Goal: Information Seeking & Learning: Learn about a topic

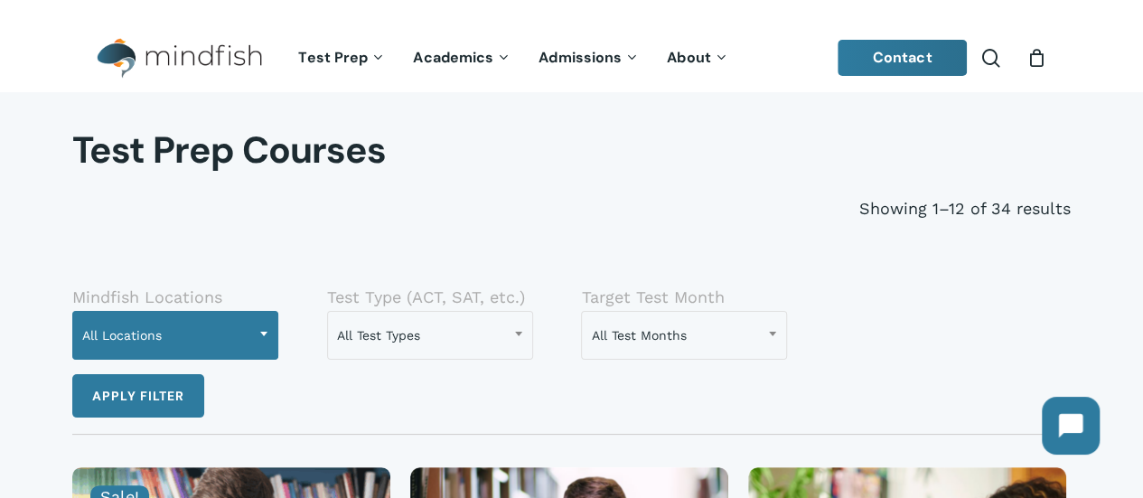
click at [213, 328] on span "All Locations" at bounding box center [175, 335] width 204 height 38
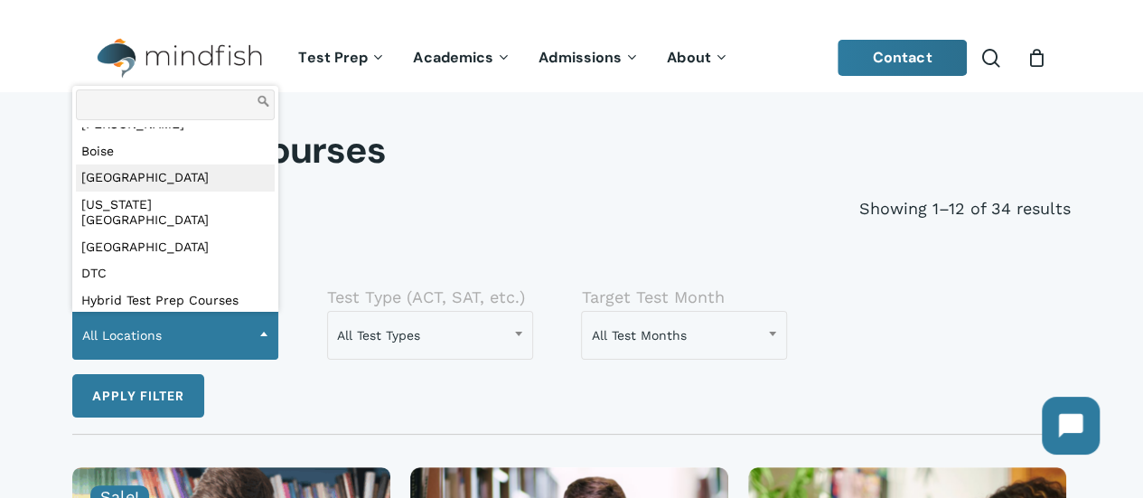
scroll to position [59, 0]
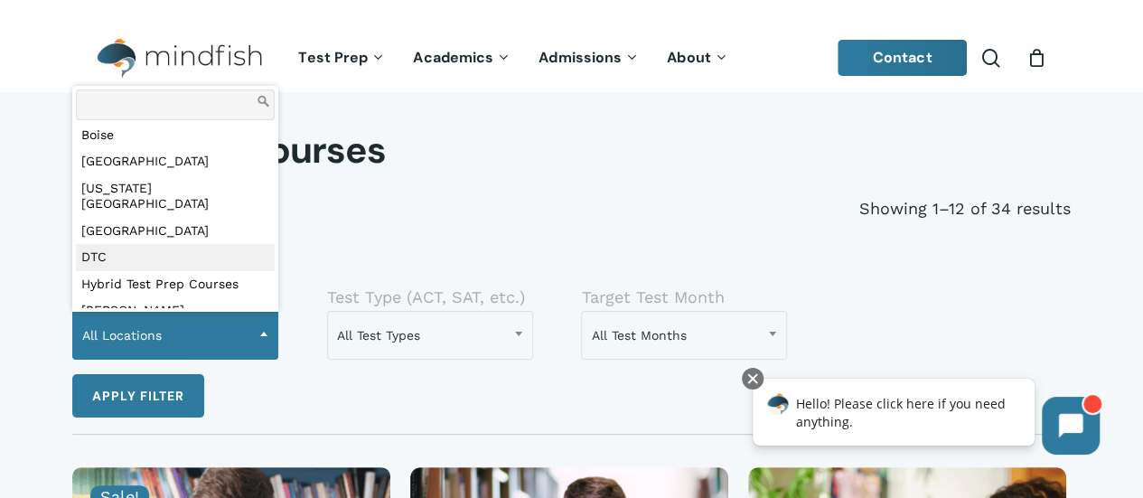
select select "***"
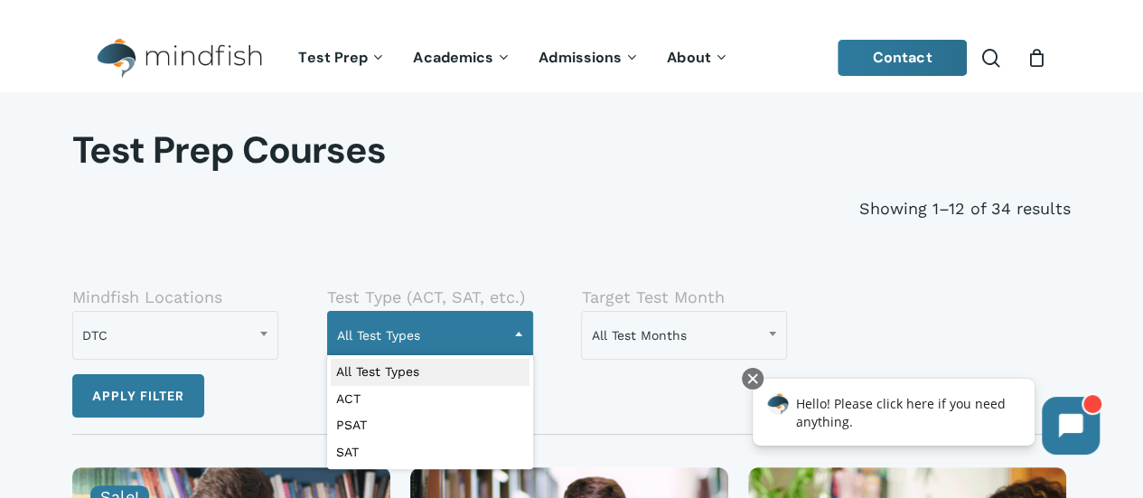
click at [497, 331] on span "All Test Types" at bounding box center [430, 335] width 204 height 38
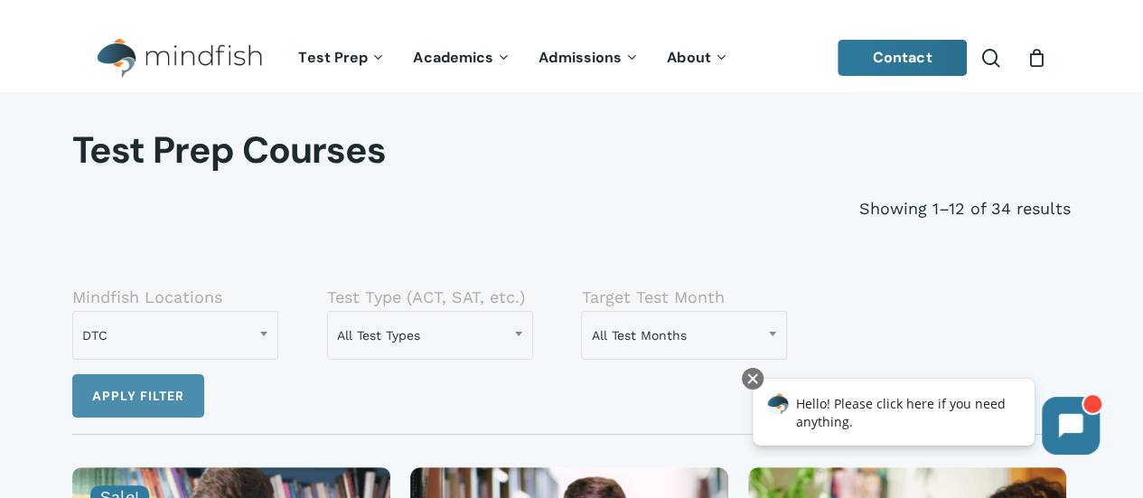
click at [163, 401] on button "Apply filter" at bounding box center [138, 395] width 132 height 43
click at [154, 404] on button "Apply filter" at bounding box center [138, 395] width 132 height 43
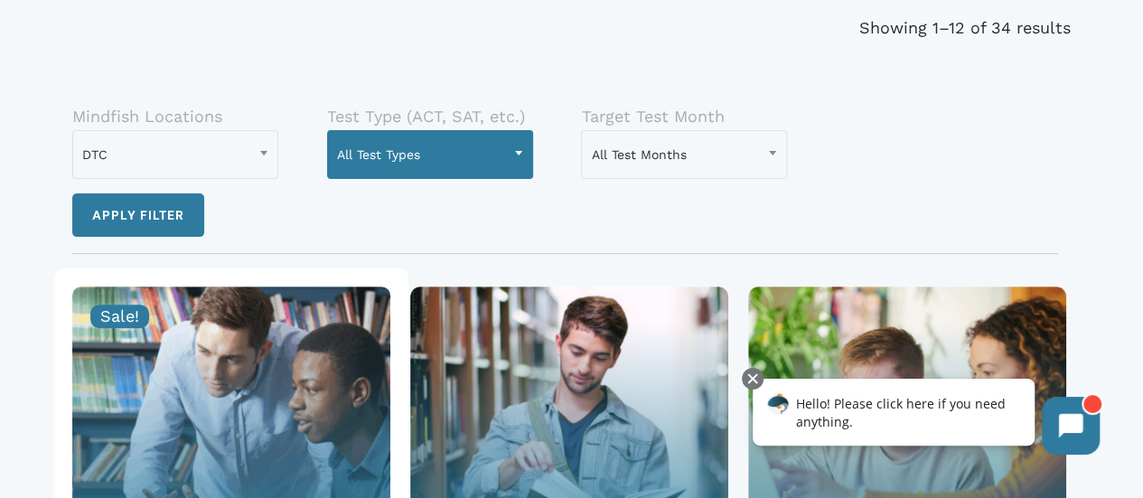
scroll to position [228, 0]
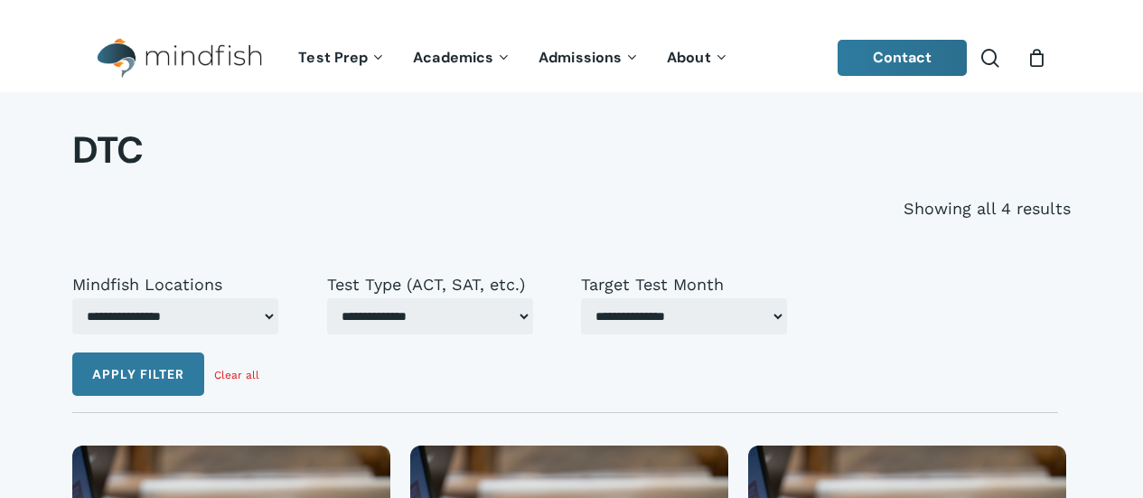
select select "***"
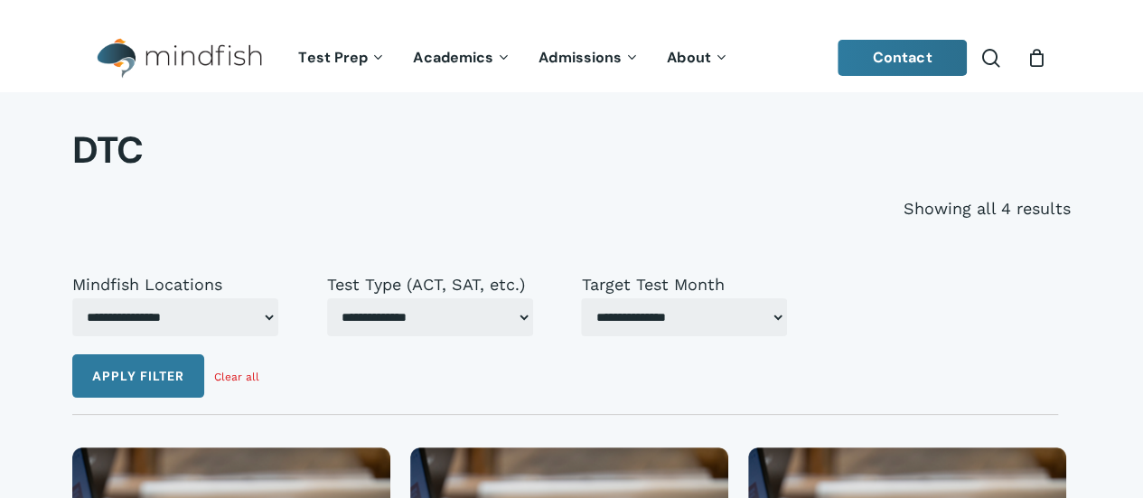
select select "***"
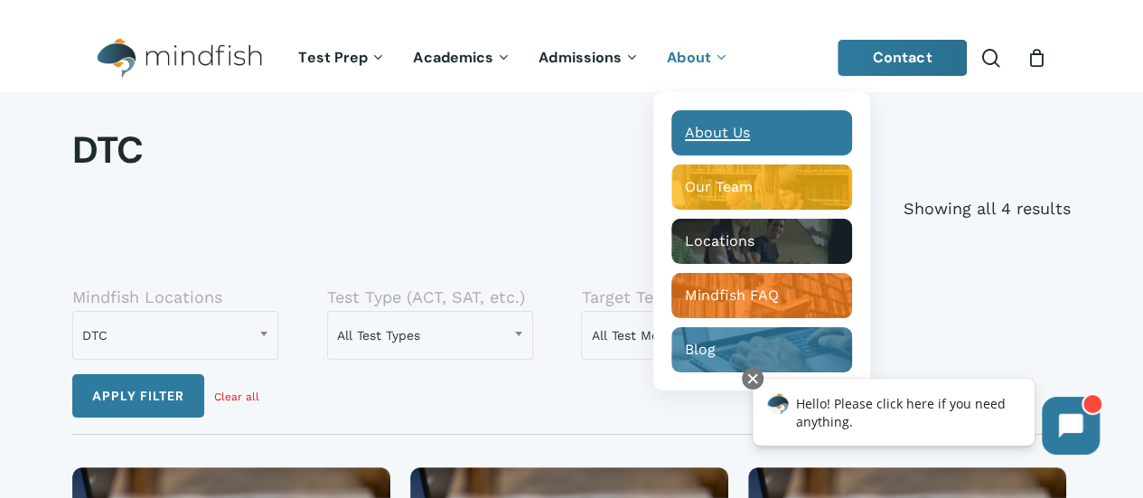
click at [707, 133] on span "About Us" at bounding box center [717, 132] width 65 height 17
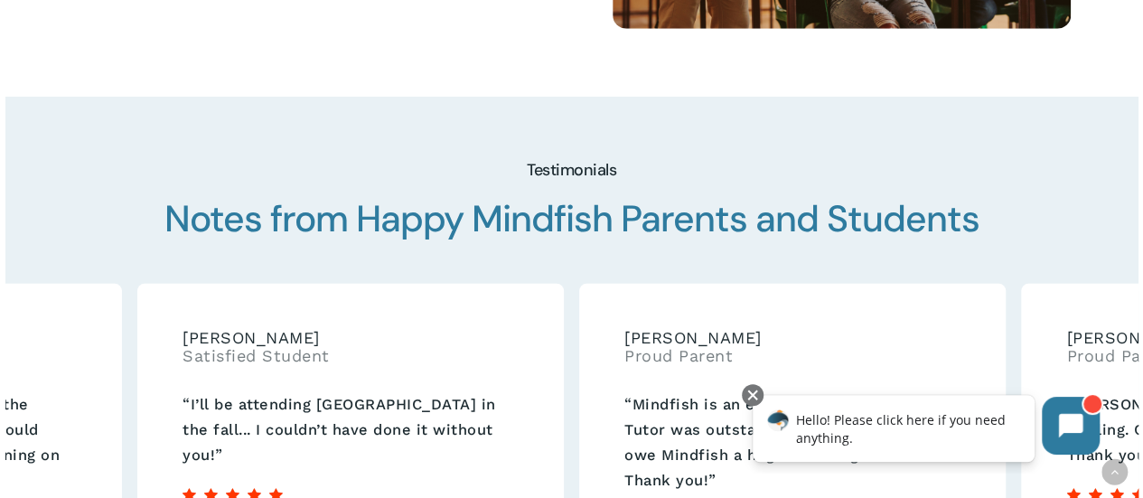
scroll to position [2260, 0]
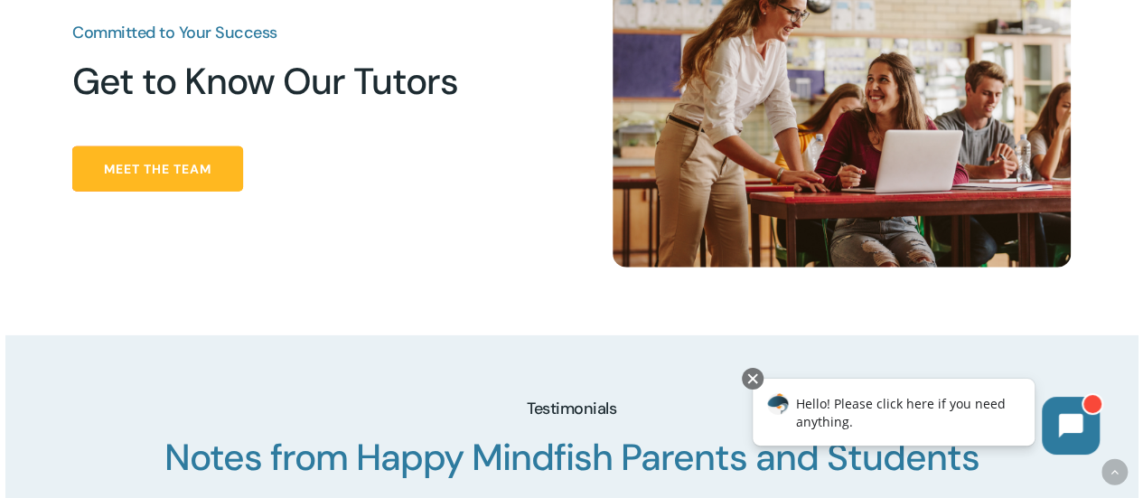
click at [197, 174] on span "Meet the Team" at bounding box center [158, 169] width 108 height 18
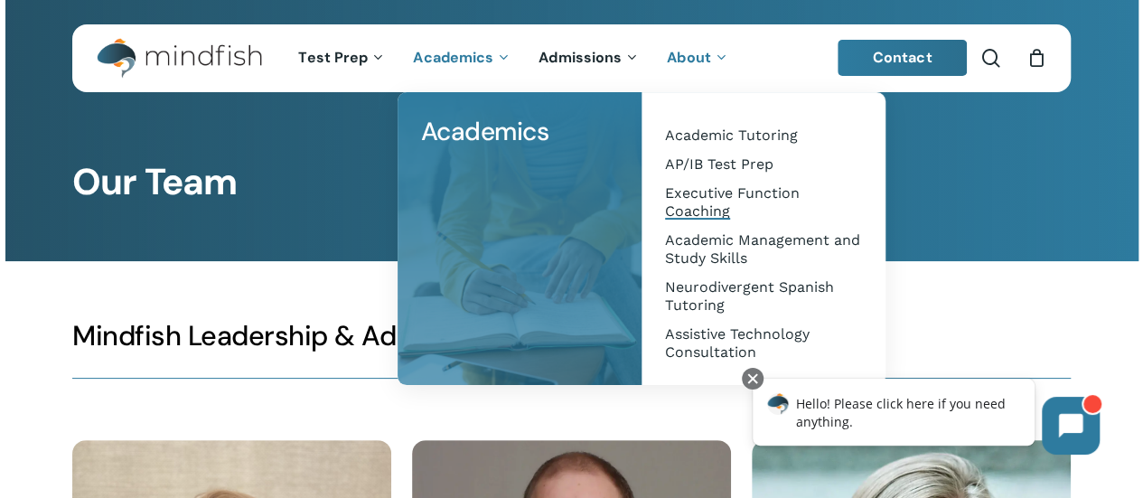
click at [720, 209] on span "Executive Function Coaching" at bounding box center [732, 201] width 135 height 35
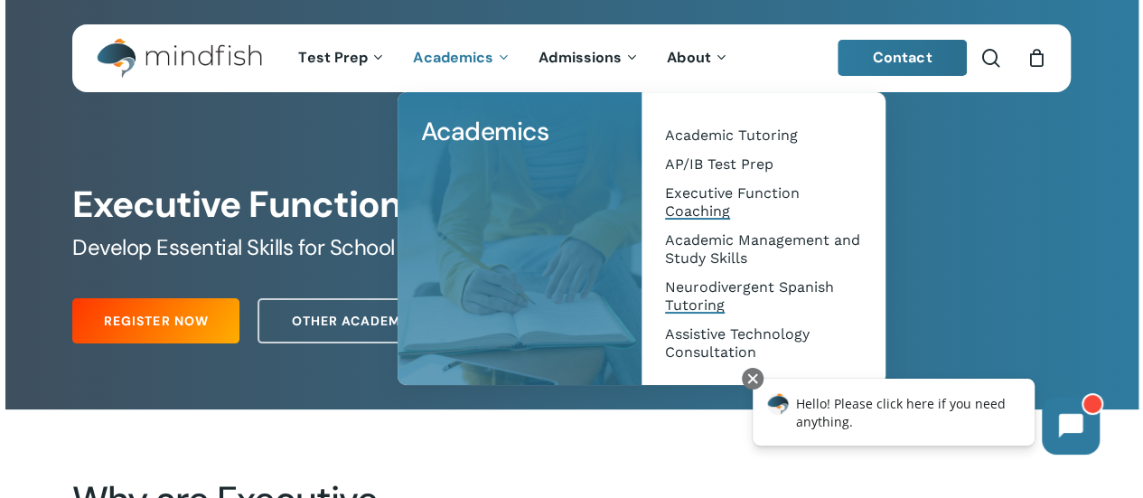
click at [691, 287] on span "Neurodivergent Spanish Tutoring" at bounding box center [749, 295] width 169 height 35
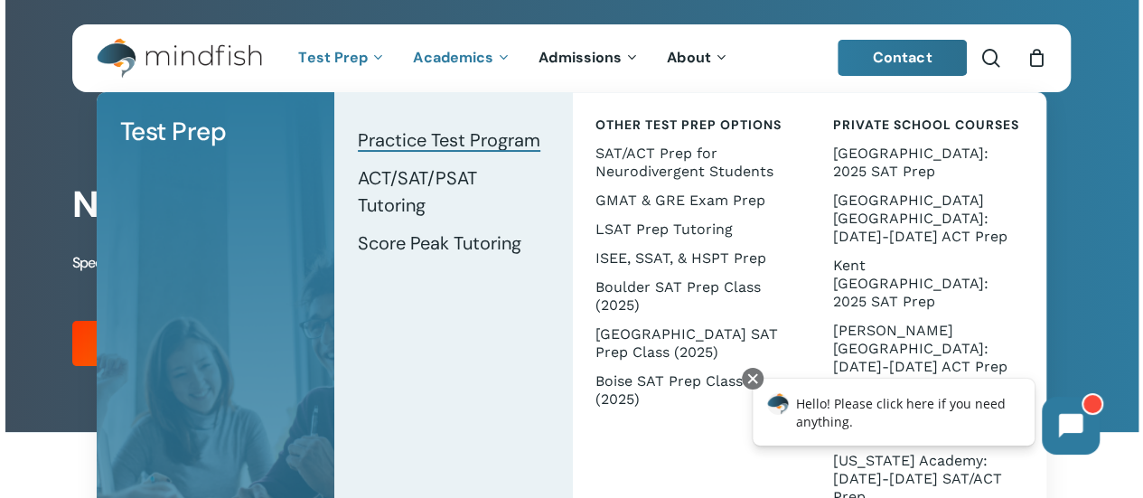
click at [401, 140] on span "Practice Test Program" at bounding box center [449, 140] width 183 height 24
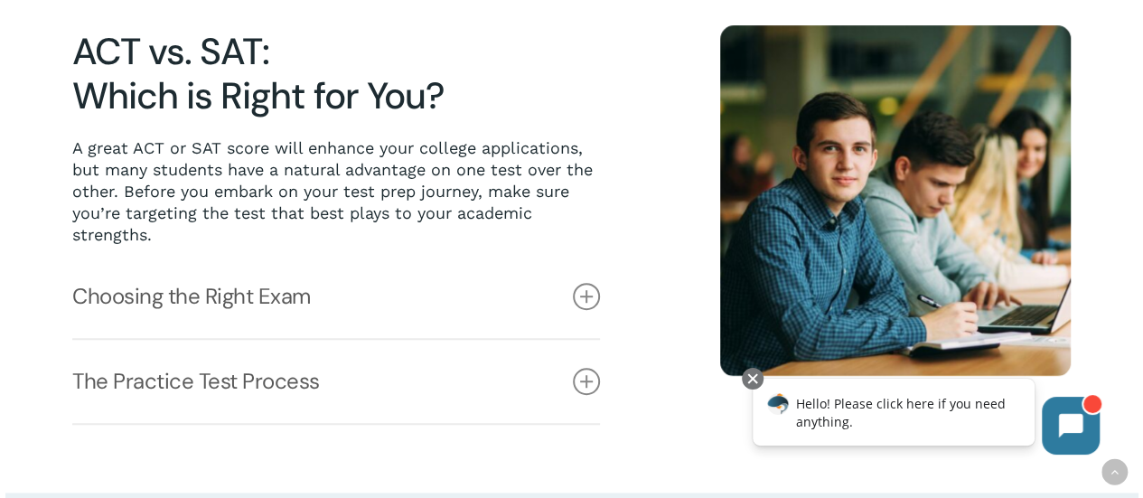
scroll to position [542, 0]
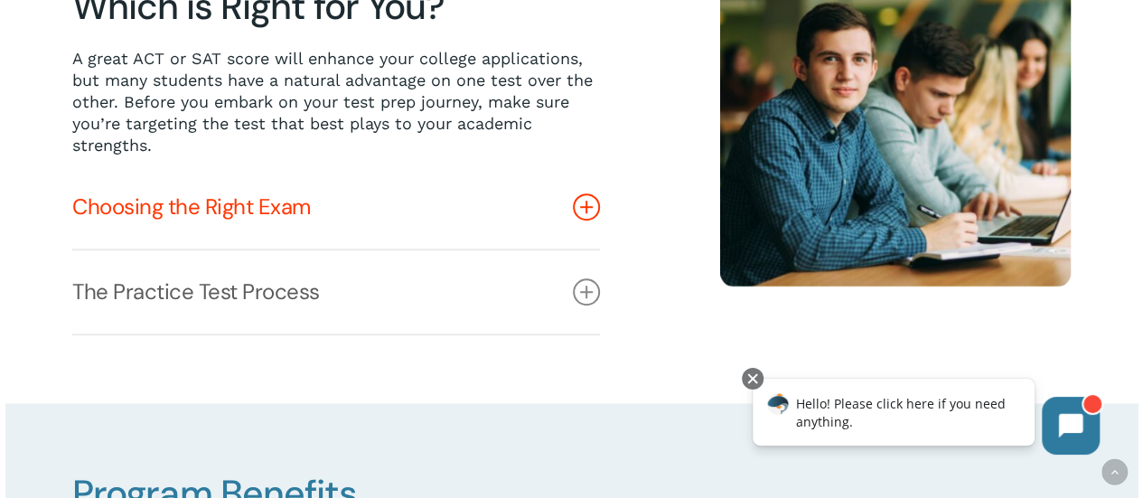
click at [416, 213] on link "Choosing the Right Exam" at bounding box center [336, 206] width 528 height 83
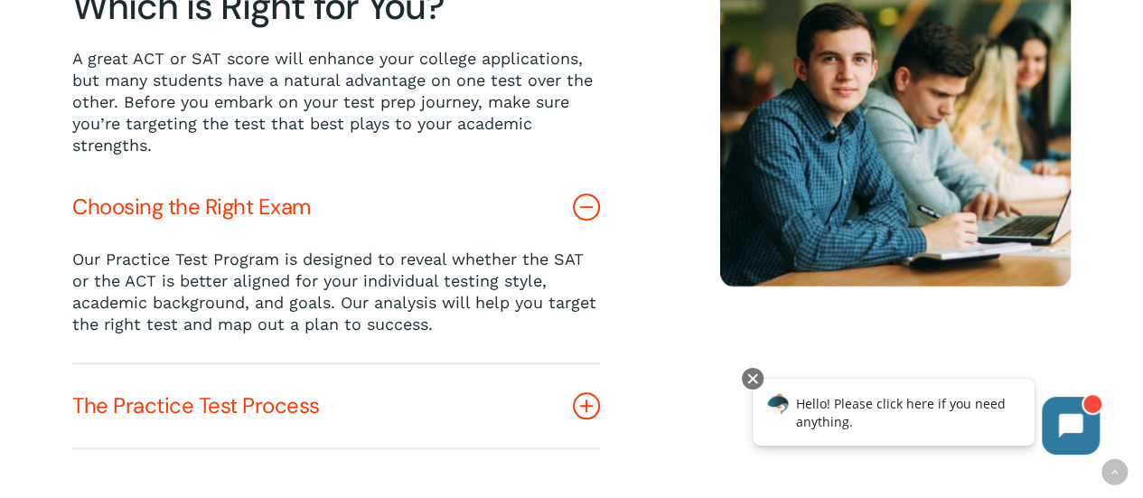
click at [453, 405] on link "The Practice Test Process" at bounding box center [336, 405] width 528 height 83
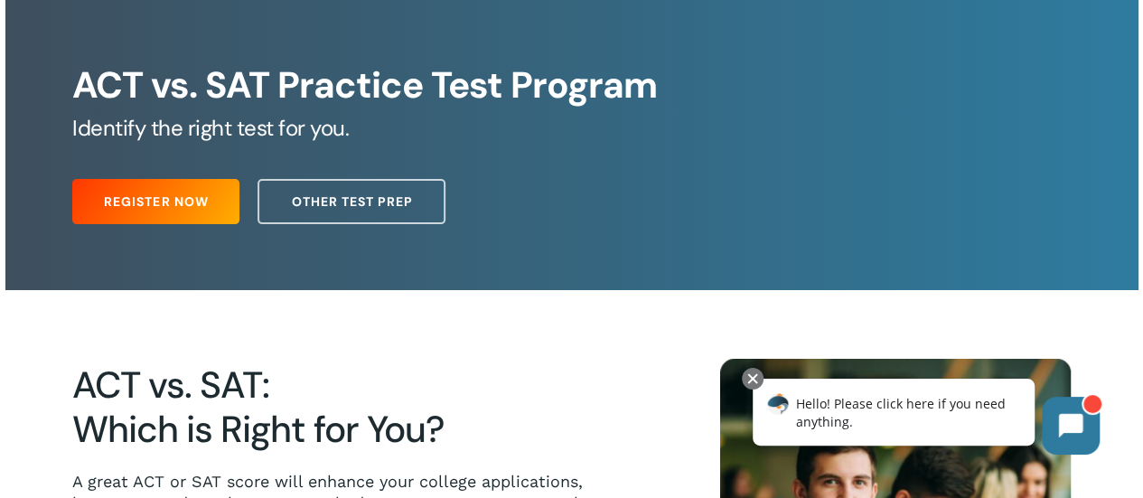
scroll to position [0, 0]
